Goal: Transaction & Acquisition: Purchase product/service

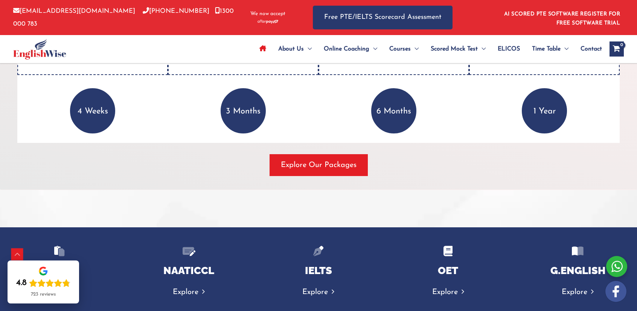
scroll to position [1085, 0]
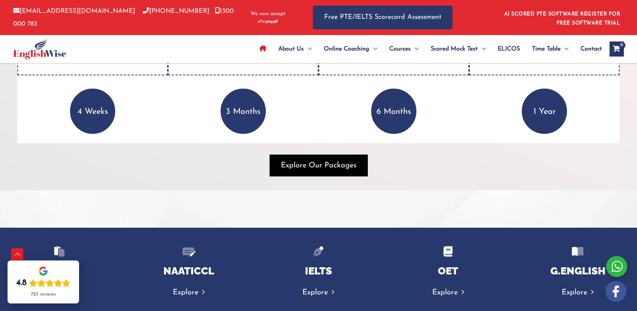
click at [320, 158] on span "button" at bounding box center [319, 165] width 98 height 22
